Goal: Check status: Check status

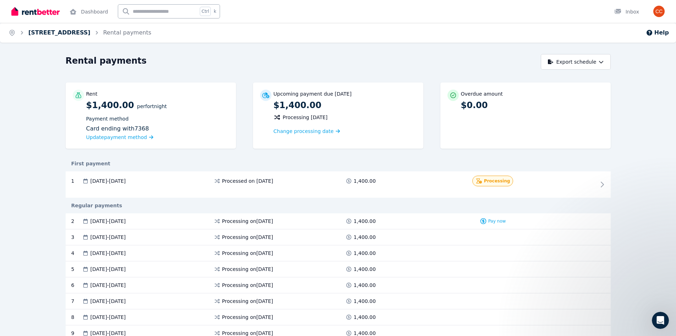
click at [76, 32] on link "[STREET_ADDRESS]" at bounding box center [59, 32] width 62 height 7
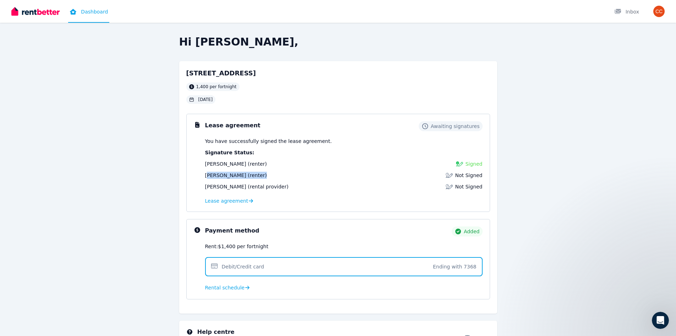
drag, startPoint x: 207, startPoint y: 174, endPoint x: 266, endPoint y: 174, distance: 58.6
click at [266, 174] on div "[PERSON_NAME] (renter) Not Signed" at bounding box center [344, 175] width 278 height 7
click at [275, 176] on div "Harrison Barber (renter) Not Signed" at bounding box center [344, 175] width 278 height 7
click at [35, 15] on img at bounding box center [35, 11] width 48 height 11
